Goal: Navigation & Orientation: Find specific page/section

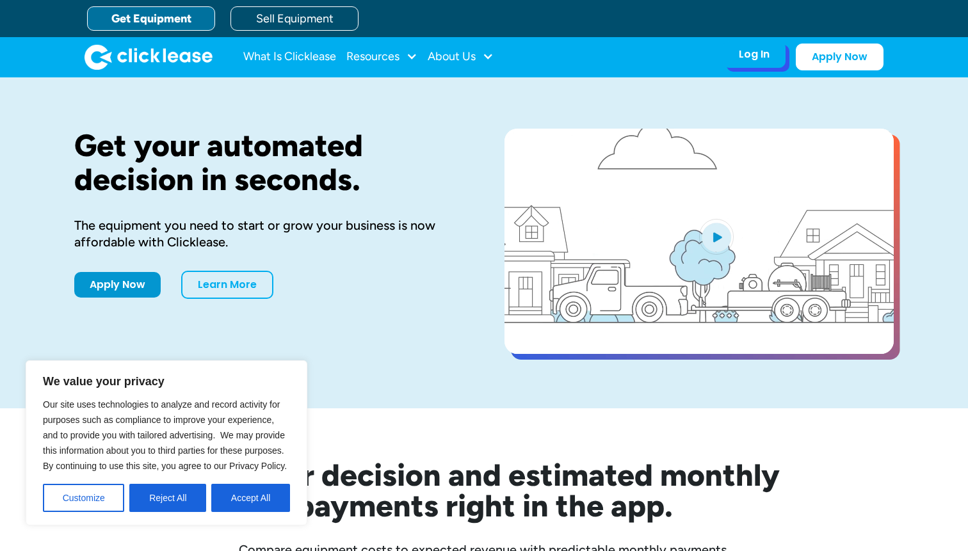
click at [774, 54] on div "Log In Account login I use Clicklease to get my equipment Partner Portal I offe…" at bounding box center [754, 54] width 63 height 27
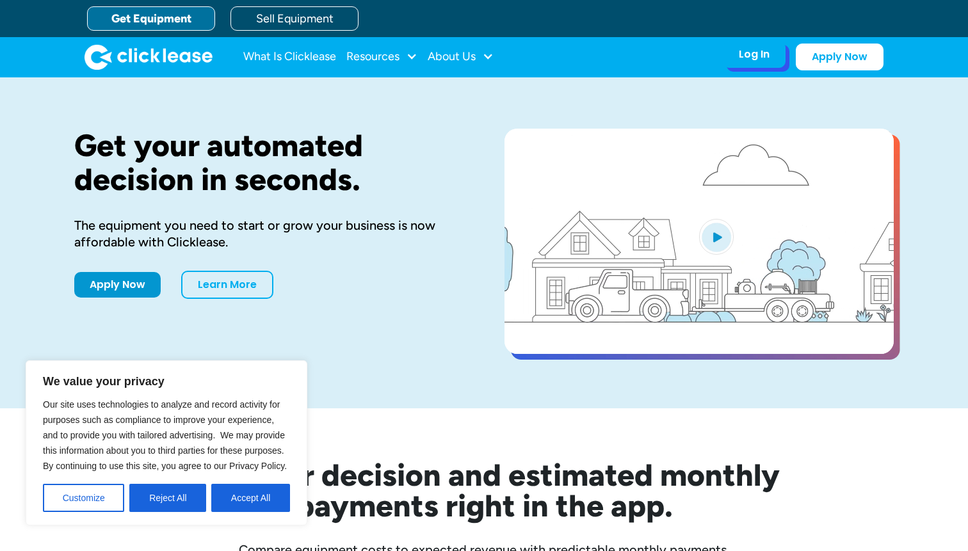
click at [765, 63] on div "Log In Account login I use Clicklease to get my equipment Partner Portal I offe…" at bounding box center [754, 54] width 63 height 27
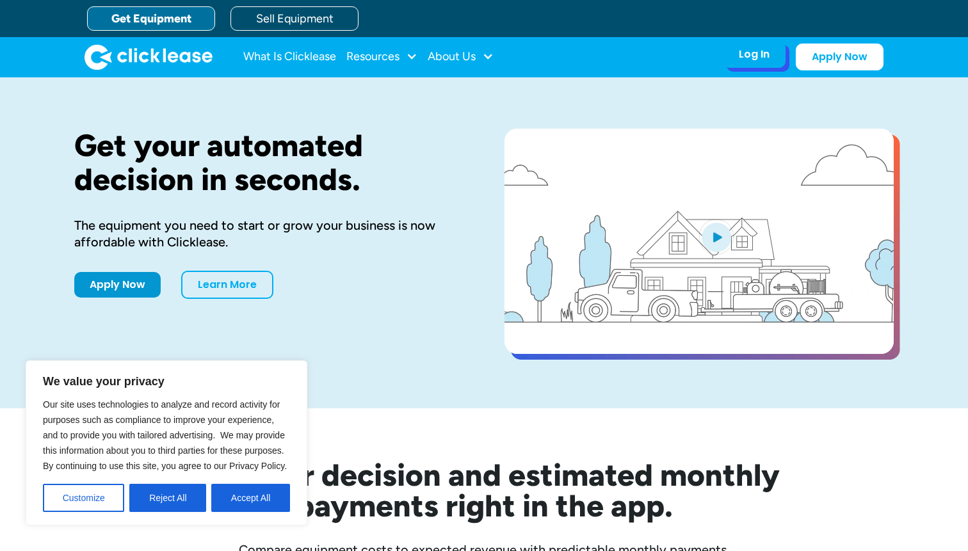
click at [772, 54] on div "Log In Account login I use Clicklease to get my equipment Partner Portal I offe…" at bounding box center [754, 54] width 63 height 27
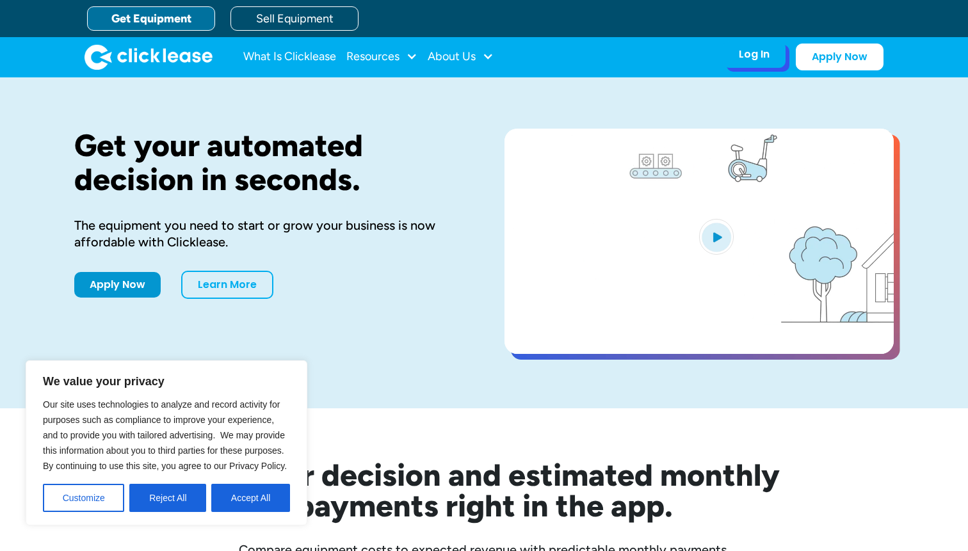
click at [772, 54] on div "Log In Account login I use Clicklease to get my equipment Partner Portal I offe…" at bounding box center [754, 54] width 63 height 27
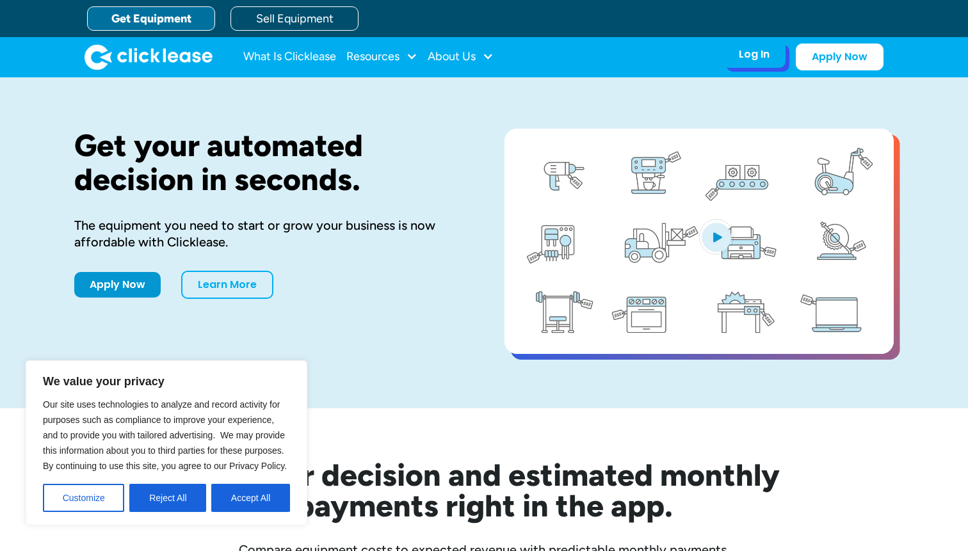
click at [772, 54] on div "Log In Account login I use Clicklease to get my equipment Partner Portal I offe…" at bounding box center [754, 54] width 63 height 27
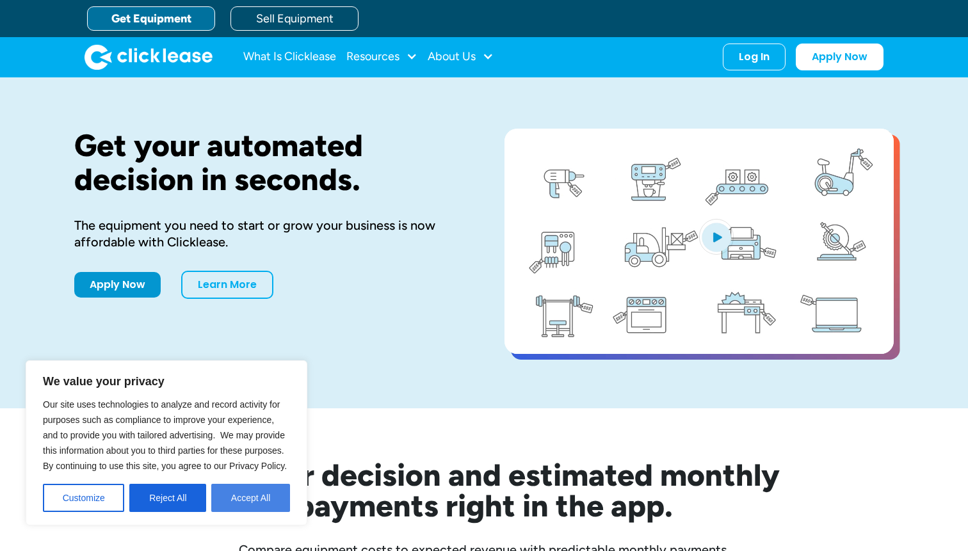
click at [259, 496] on button "Accept All" at bounding box center [250, 498] width 79 height 28
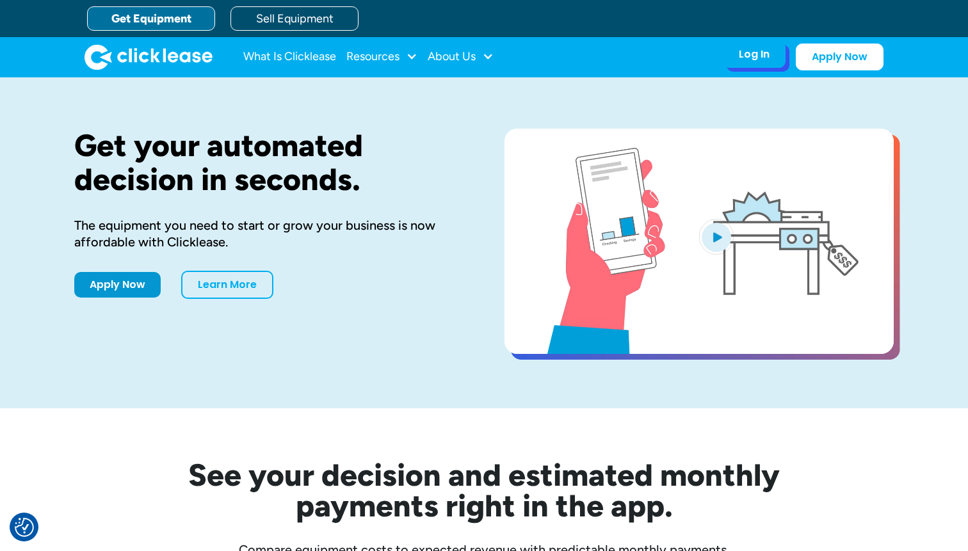
click at [747, 53] on div "Log In" at bounding box center [754, 54] width 31 height 13
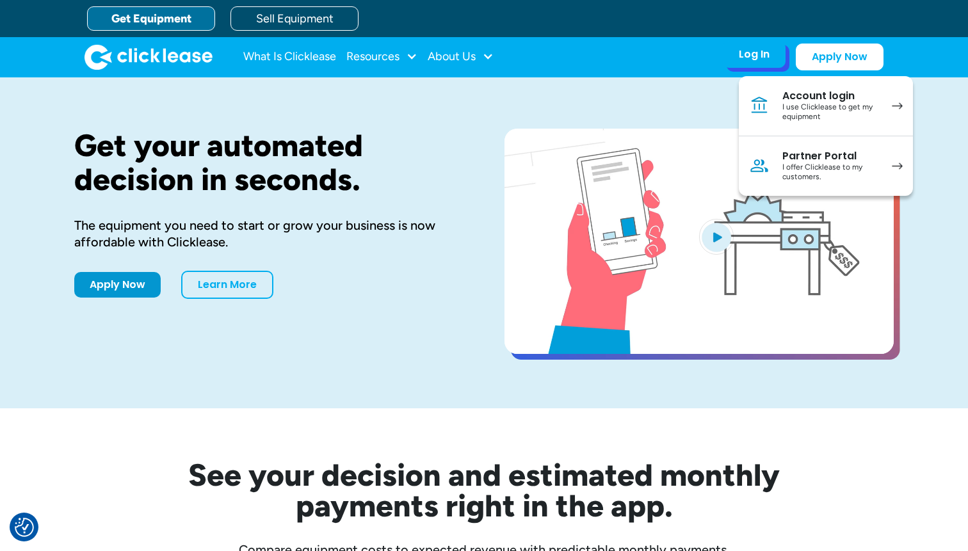
click at [801, 101] on div "Account login" at bounding box center [831, 96] width 97 height 13
